Goal: Obtain resource: Download file/media

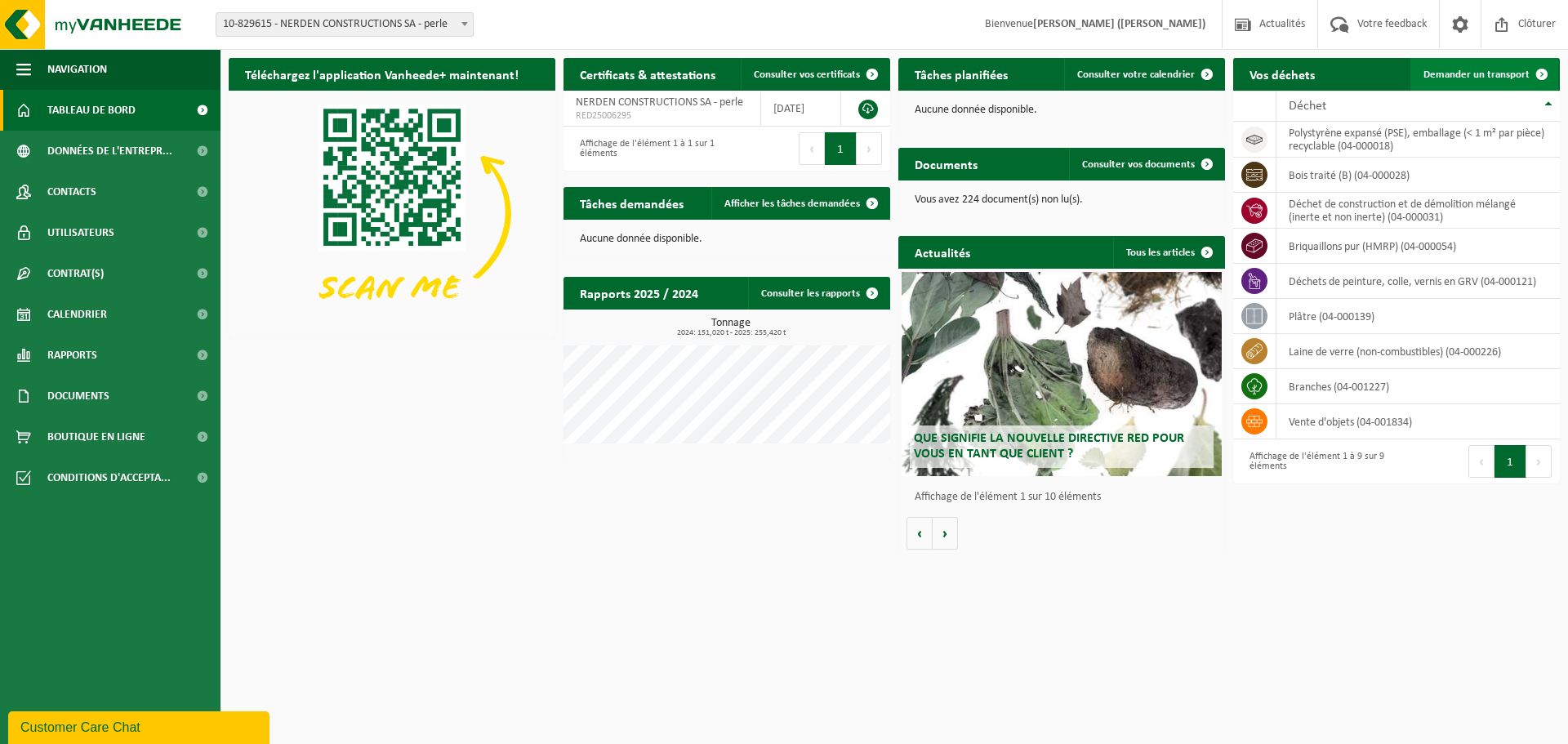
click at [1481, 76] on span "Demander un transport" at bounding box center [1476, 74] width 106 height 10
click at [1336, 105] on div "Déchet" at bounding box center [1414, 106] width 251 height 13
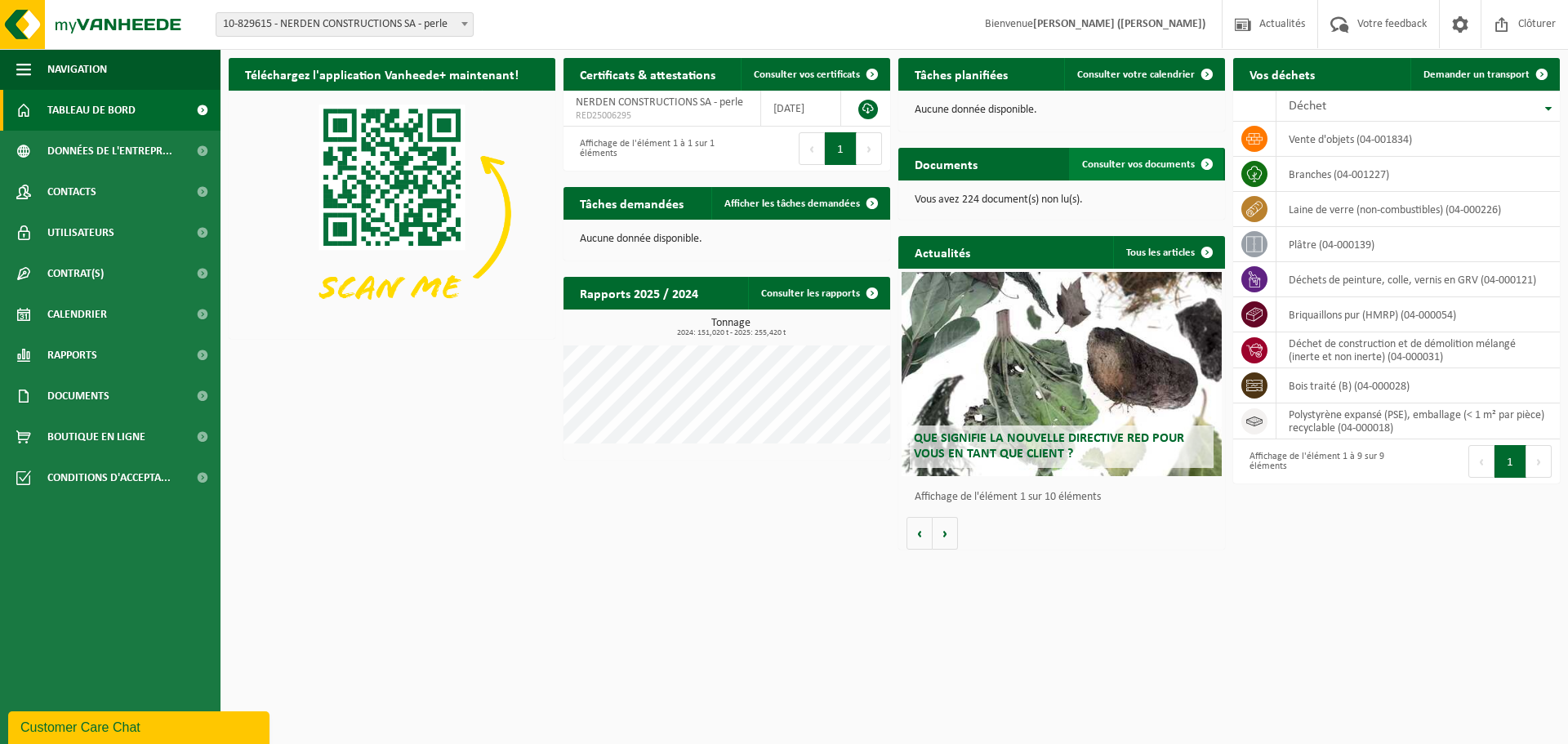
click at [1160, 162] on span "Consulter vos documents" at bounding box center [1139, 164] width 112 height 10
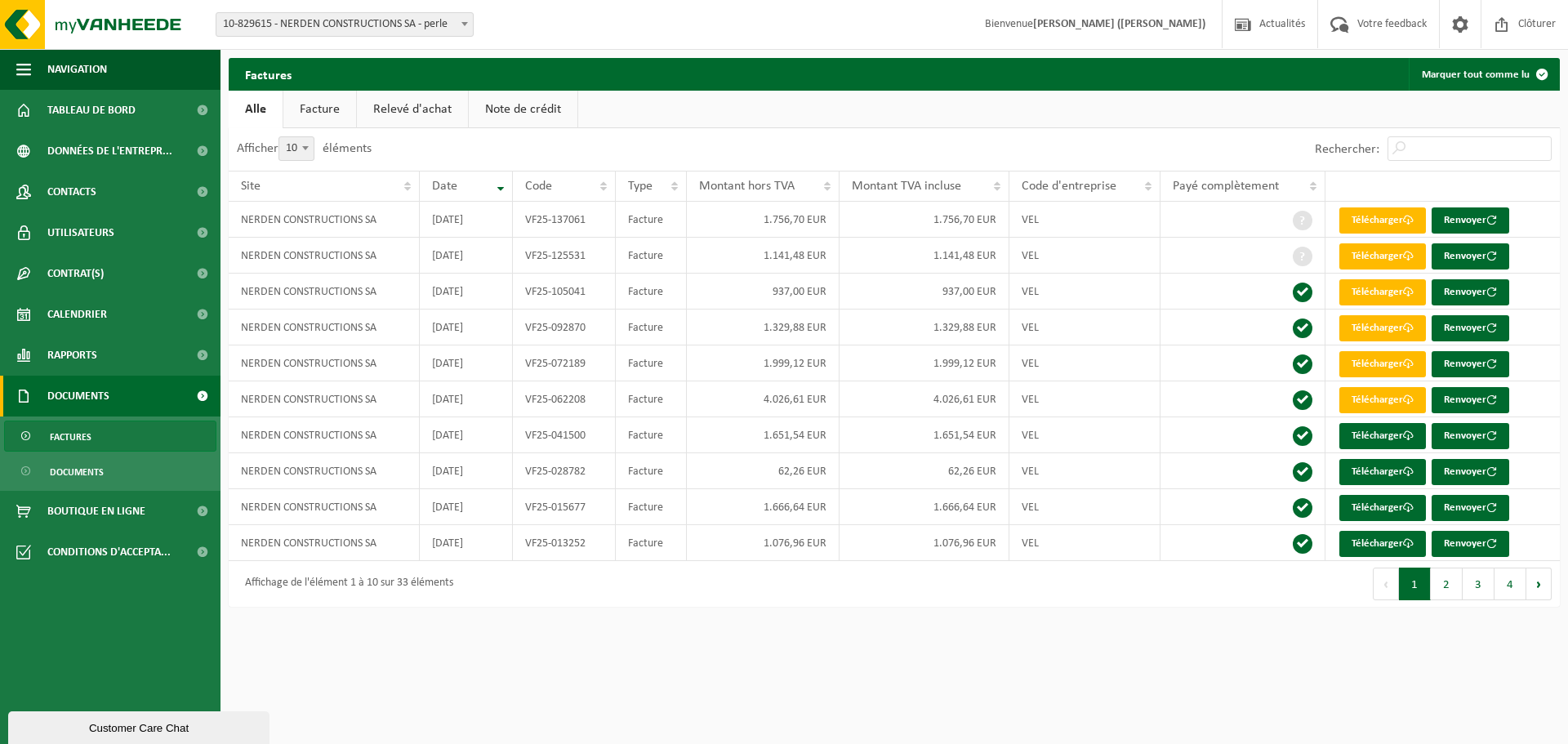
click at [417, 107] on link "Relevé d'achat" at bounding box center [412, 110] width 112 height 37
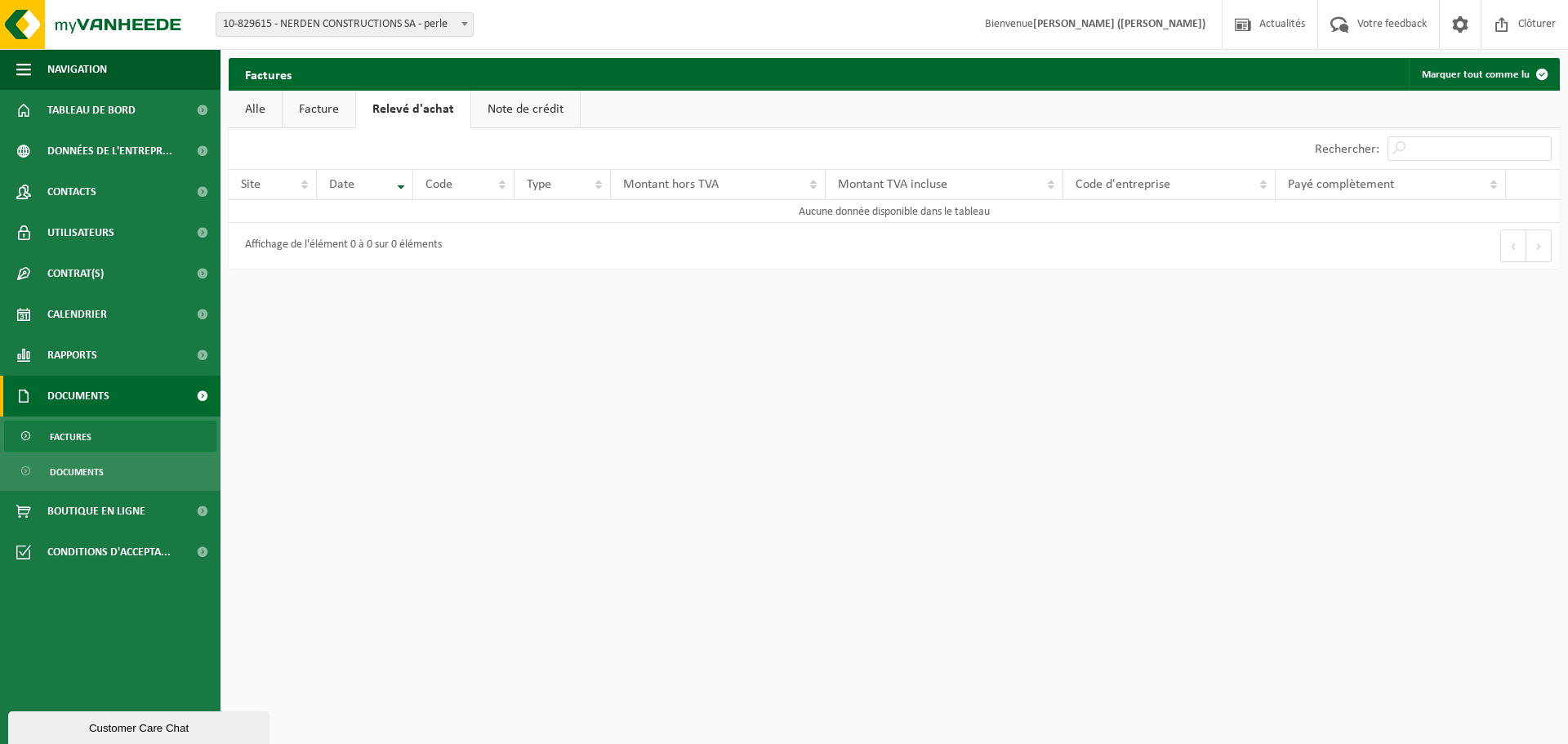
click at [320, 105] on link "Facture" at bounding box center [320, 110] width 73 height 37
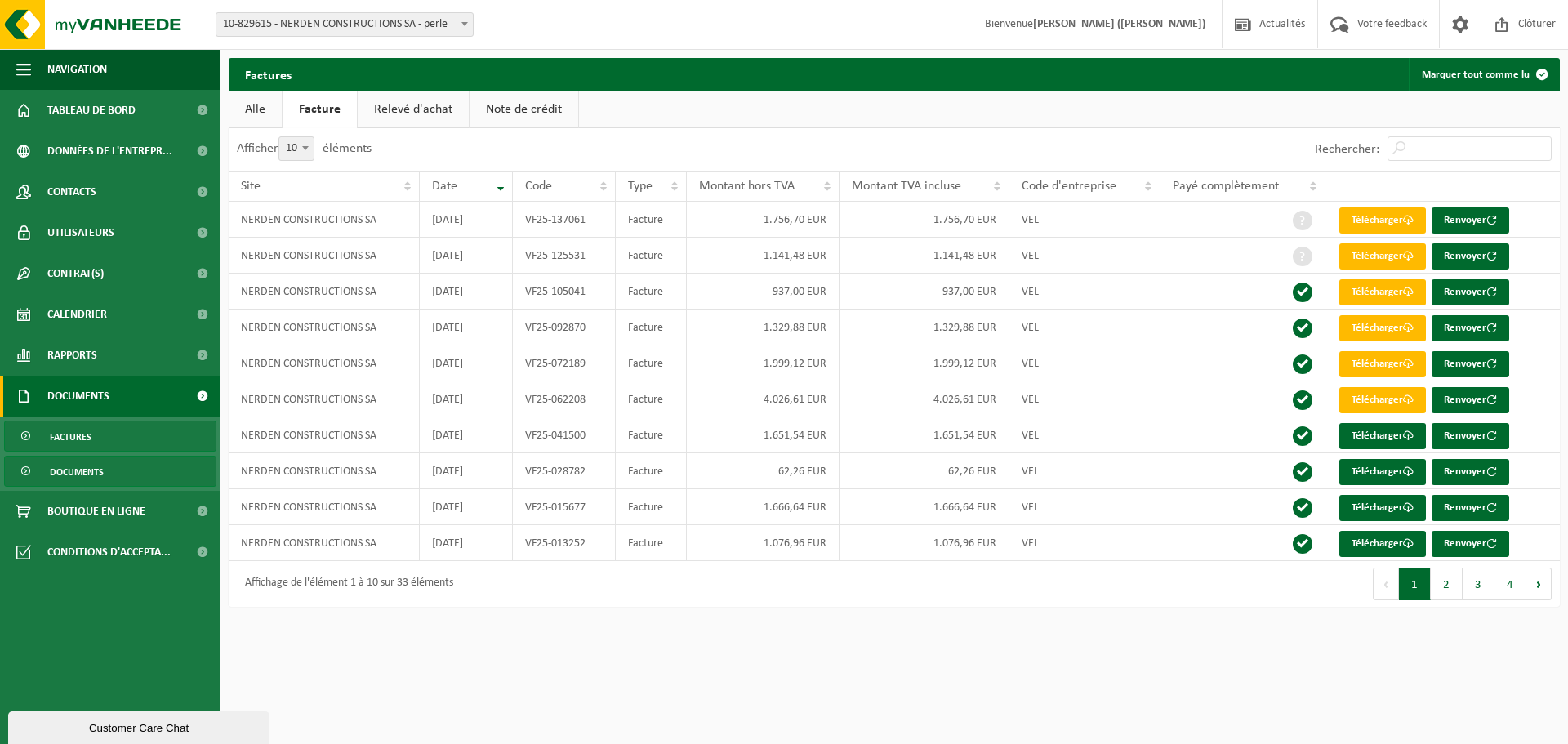
click at [110, 471] on link "Documents" at bounding box center [110, 470] width 213 height 31
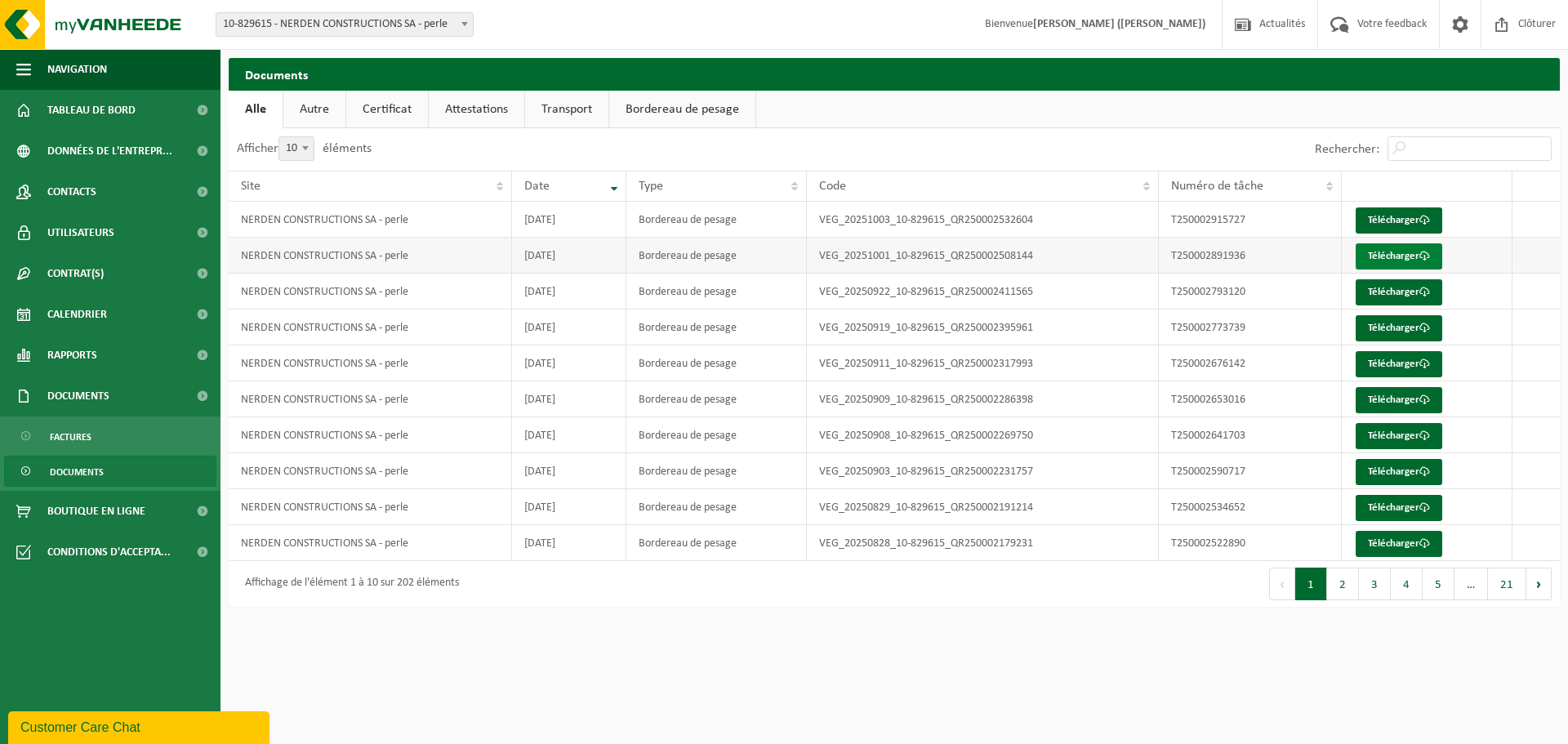
click at [1410, 249] on link "Télécharger" at bounding box center [1399, 257] width 86 height 26
click at [1340, 583] on button "2" at bounding box center [1343, 584] width 32 height 33
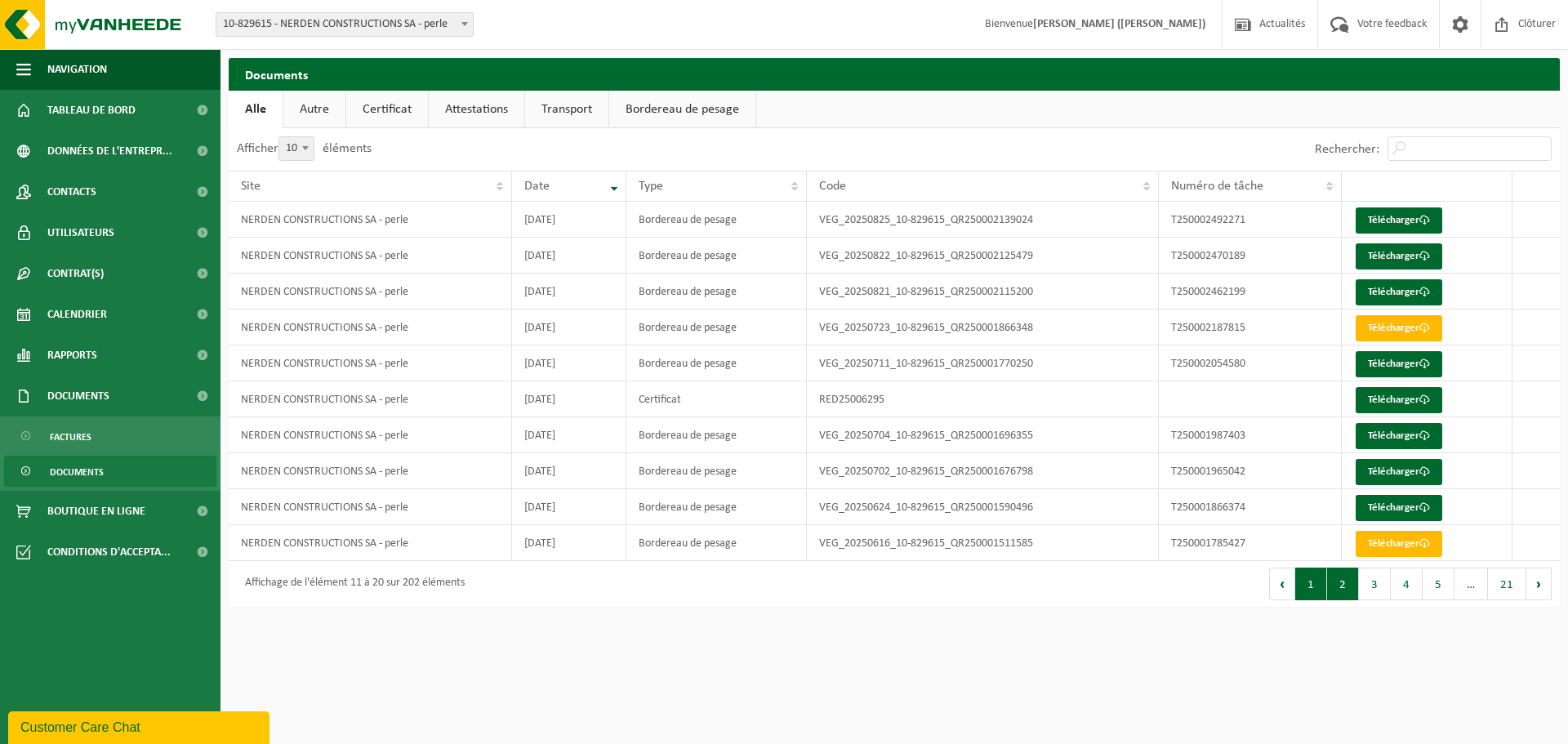
click at [1313, 598] on button "1" at bounding box center [1311, 584] width 32 height 33
